Goal: Task Accomplishment & Management: Use online tool/utility

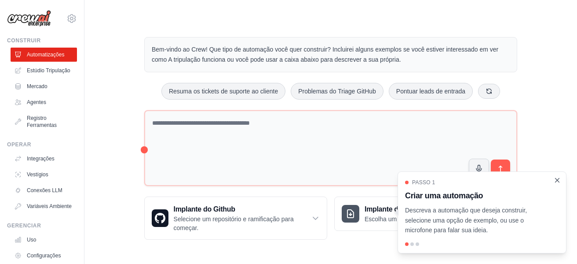
click at [559, 180] on icon "Close walkthrough" at bounding box center [558, 180] width 8 height 8
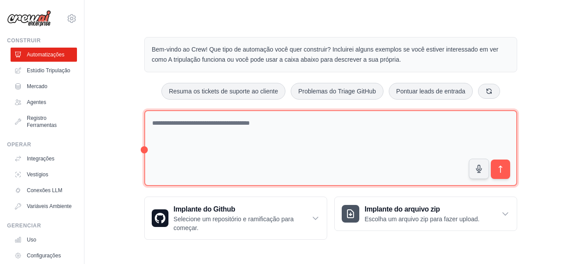
click at [243, 126] on textarea at bounding box center [330, 148] width 373 height 76
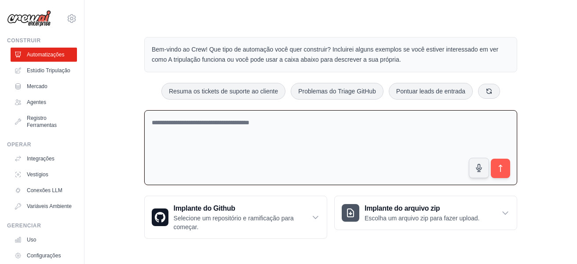
click at [324, 139] on textarea at bounding box center [330, 147] width 373 height 75
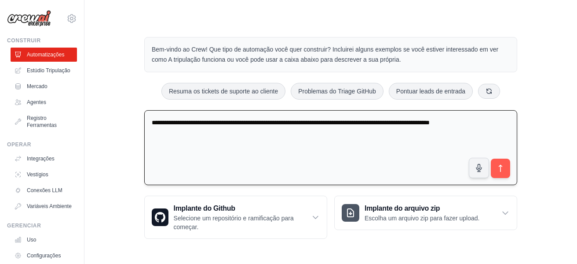
type textarea "**********"
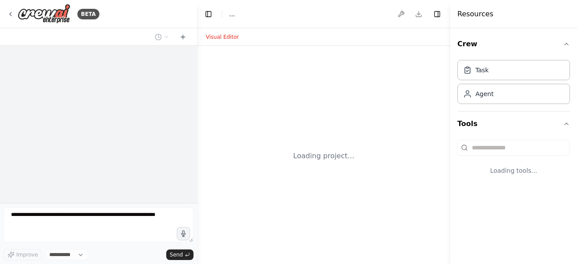
select select "****"
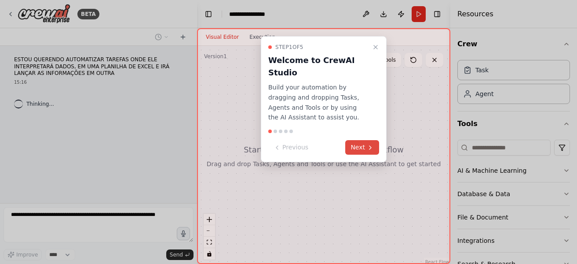
click at [358, 140] on button "Next" at bounding box center [363, 147] width 34 height 15
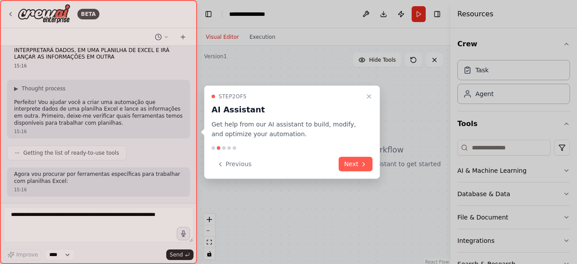
scroll to position [61, 0]
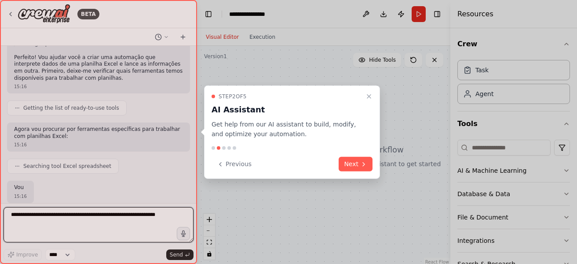
click at [377, 176] on div "Step 2 of 5 AI Assistant Get help from our AI assistant to build, modify, and o…" at bounding box center [292, 132] width 176 height 94
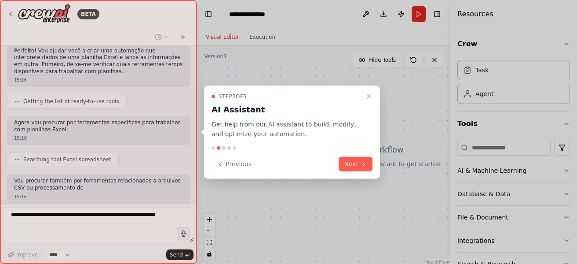
scroll to position [120, 0]
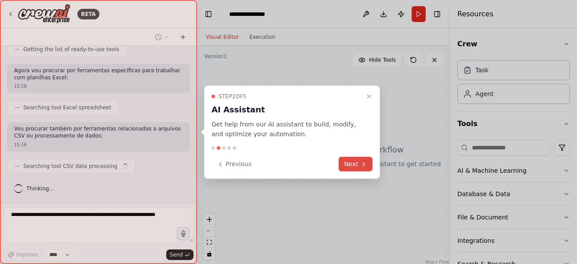
click at [364, 168] on button "Next" at bounding box center [356, 164] width 34 height 15
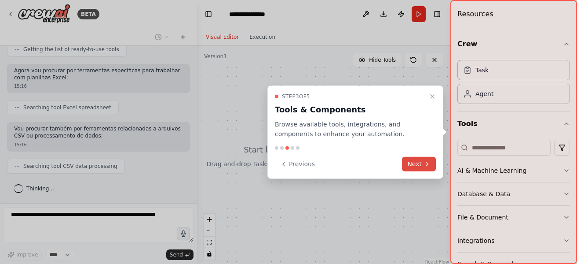
click at [431, 162] on button "Next" at bounding box center [419, 164] width 34 height 15
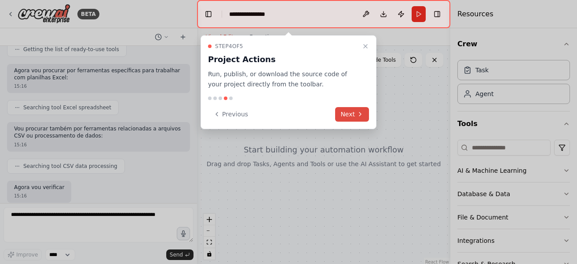
scroll to position [171, 0]
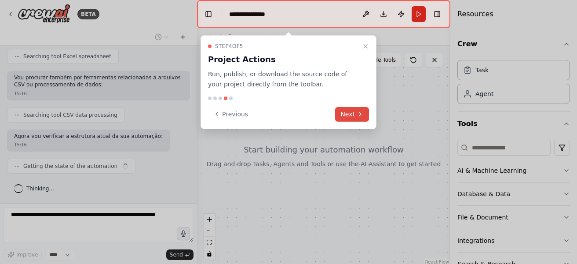
click at [353, 115] on button "Next" at bounding box center [352, 114] width 34 height 15
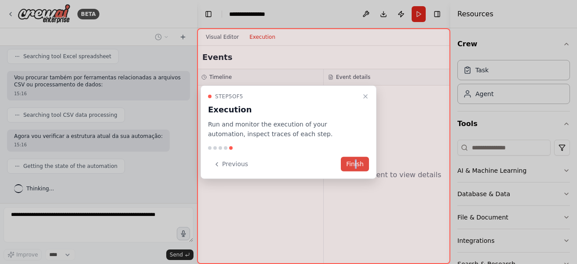
drag, startPoint x: 358, startPoint y: 176, endPoint x: 357, endPoint y: 163, distance: 12.4
click at [357, 163] on div "Step 5 of 5 Execution Run and monitor the execution of your automation, inspect…" at bounding box center [289, 132] width 176 height 94
click at [357, 163] on button "Finish" at bounding box center [355, 164] width 28 height 15
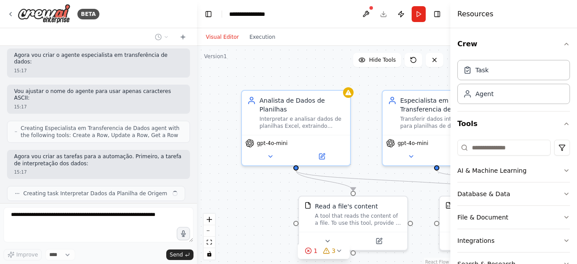
scroll to position [404, 0]
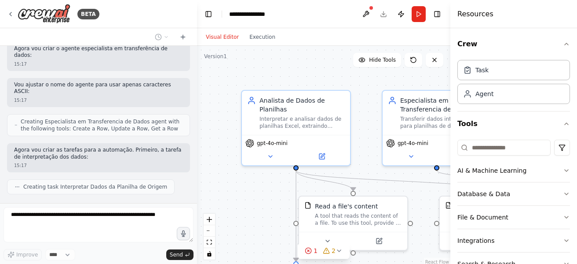
click at [184, 178] on div "ESTOU QUERENDO AUTOMATIZAR TAREFAS ONDE ELE INTERPRETARÁ DADOS, EM UMA PLANILHA…" at bounding box center [98, 124] width 197 height 157
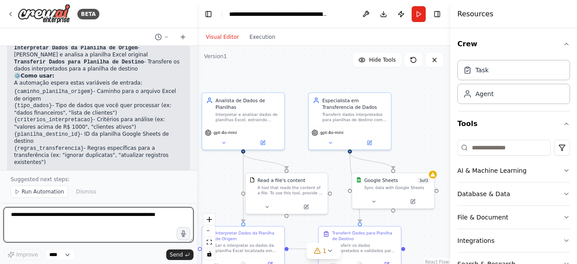
scroll to position [1015, 0]
